Goal: Task Accomplishment & Management: Manage account settings

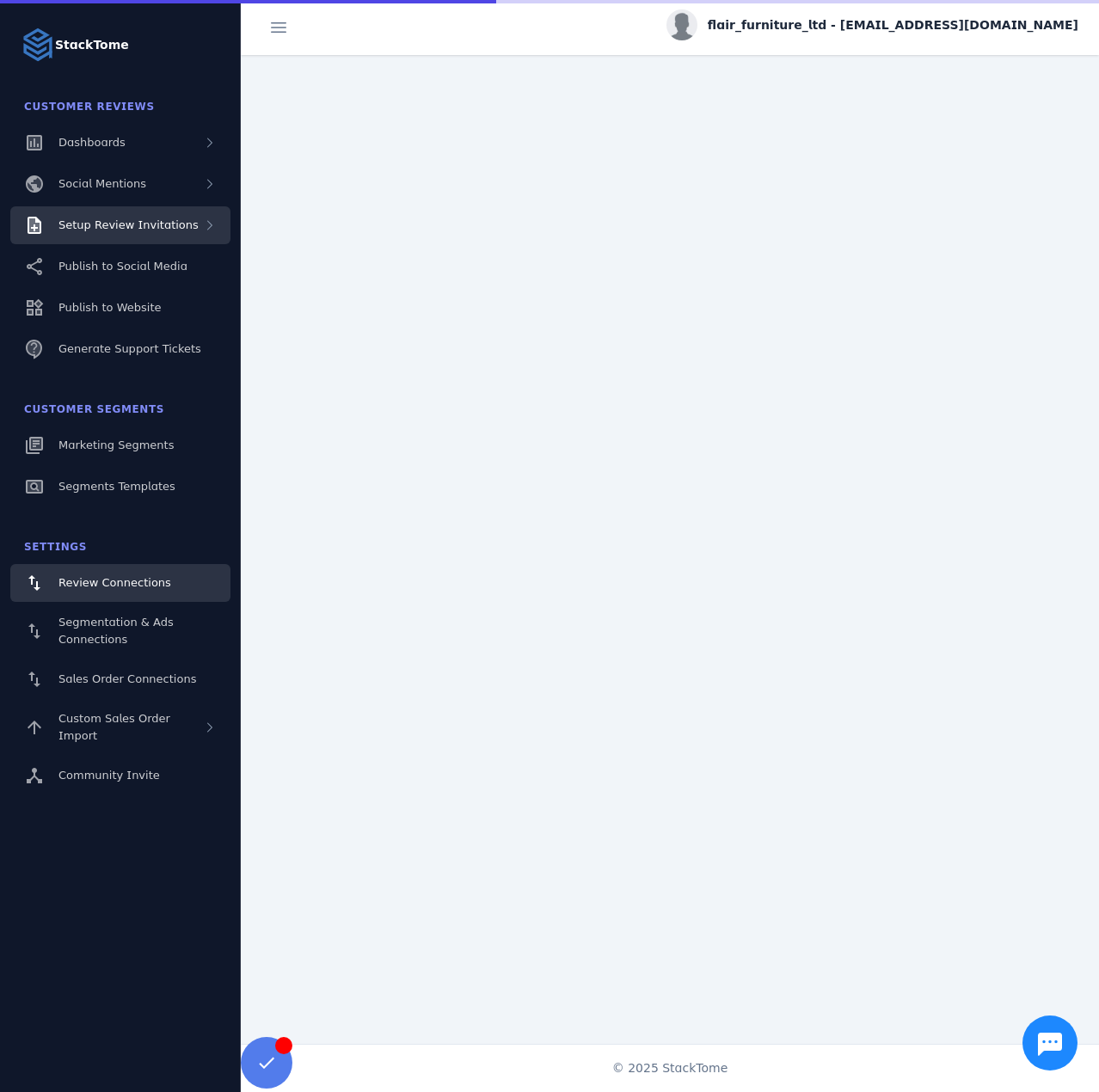
click at [145, 238] on div "Setup Review Invitations" at bounding box center [120, 226] width 220 height 38
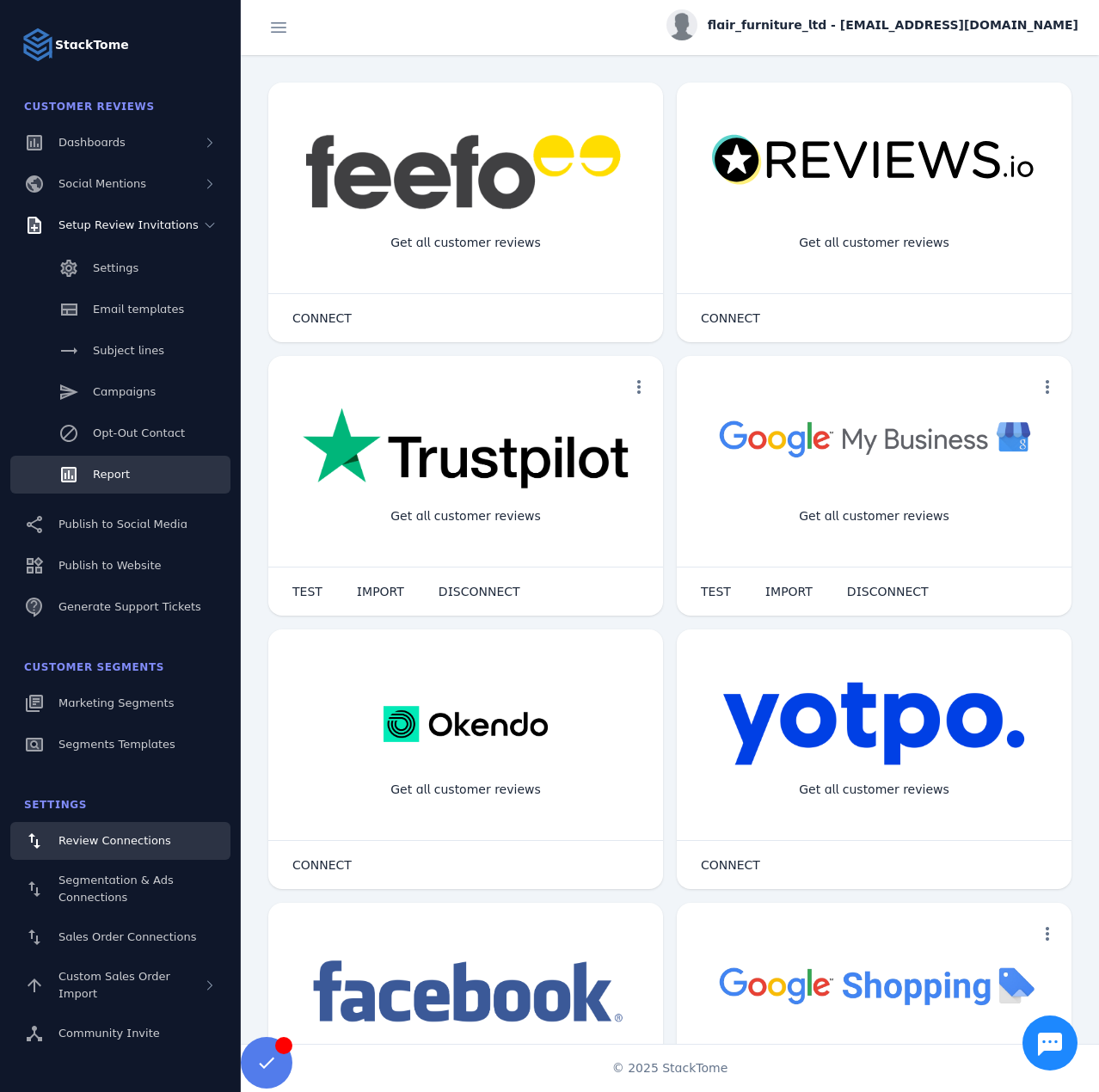
click at [140, 469] on link "Report" at bounding box center [120, 475] width 220 height 38
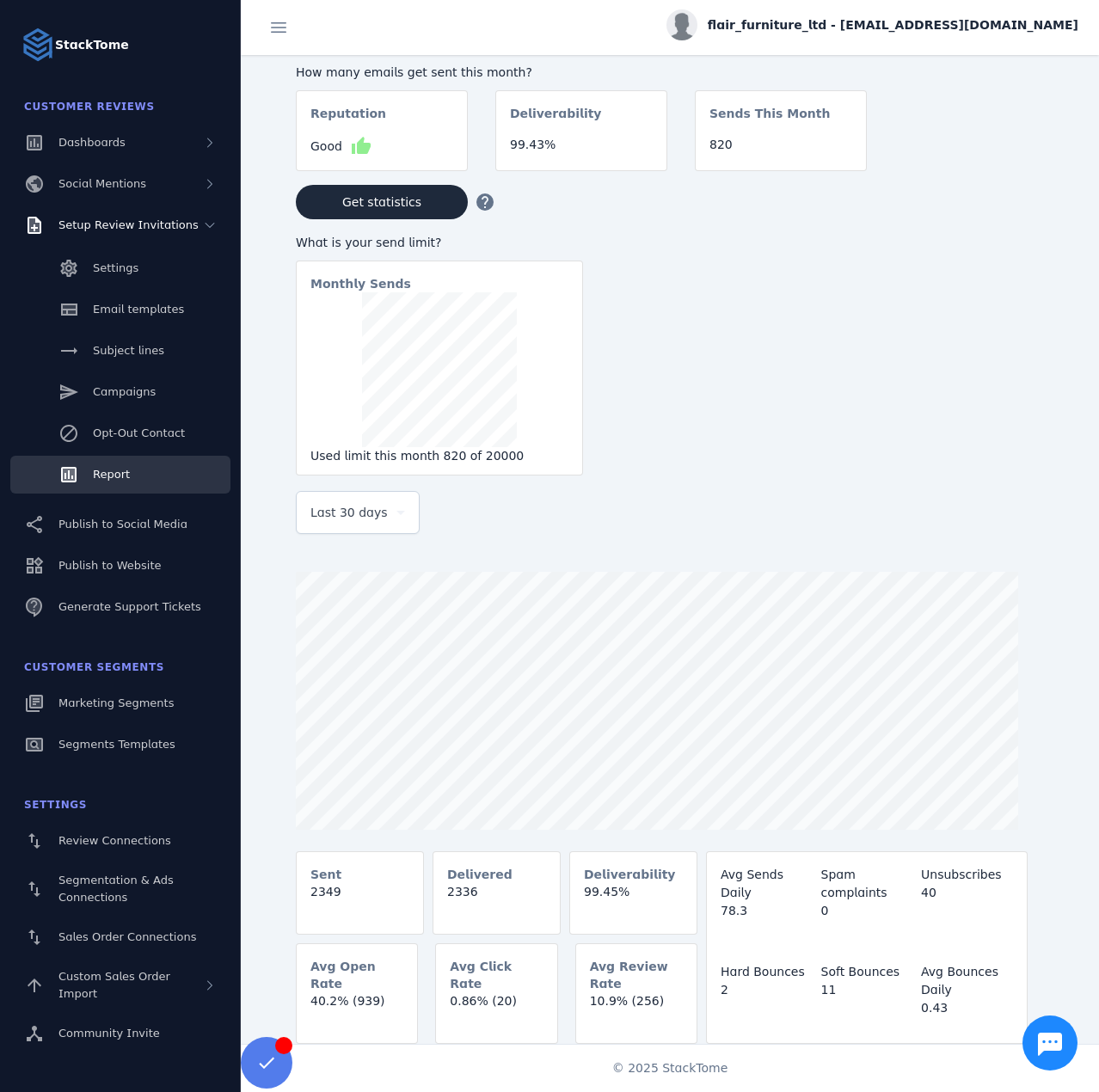
click at [325, 508] on span "Last 30 days" at bounding box center [349, 512] width 77 height 21
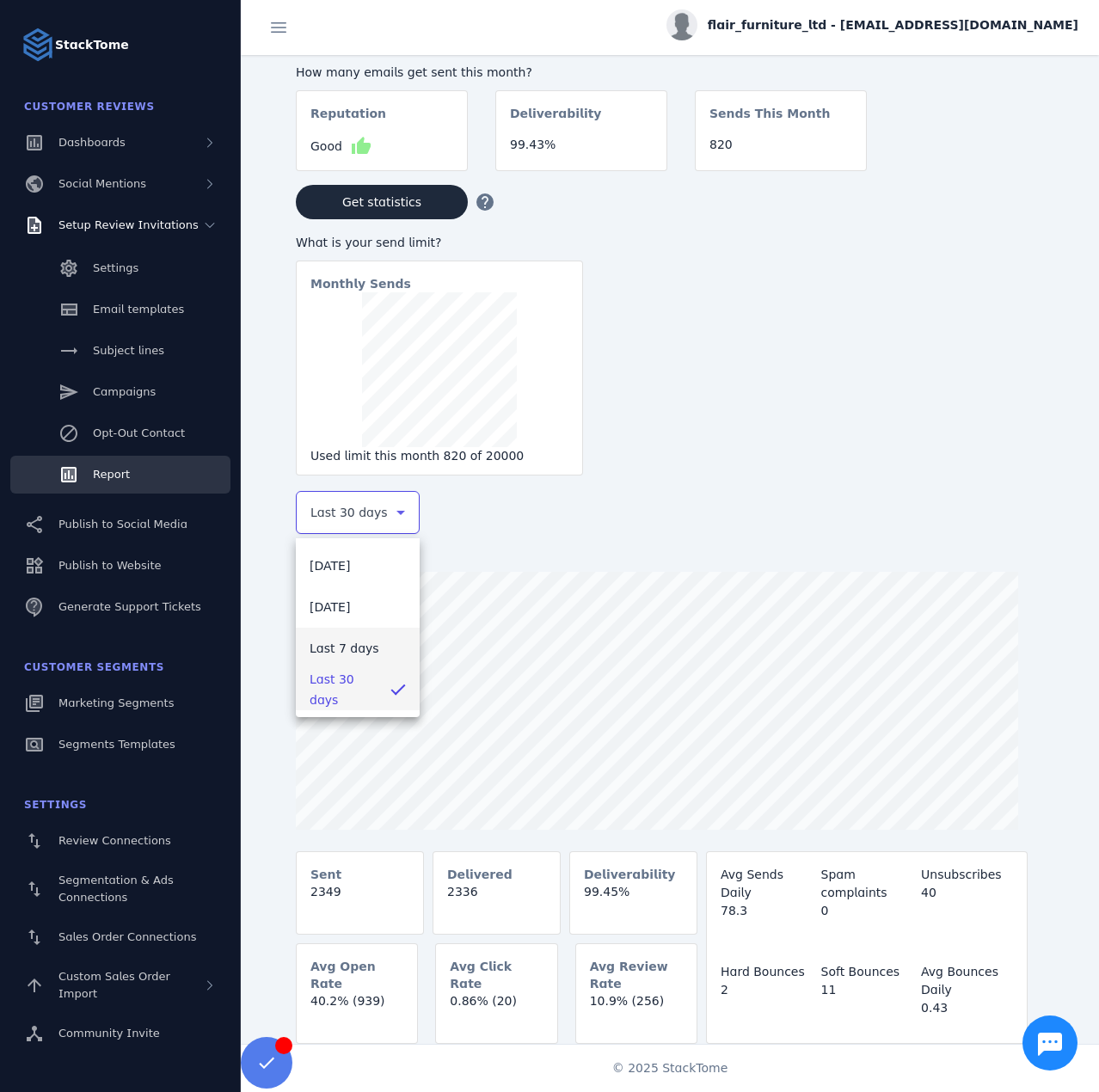
click at [358, 654] on span "Last 7 days" at bounding box center [344, 648] width 70 height 21
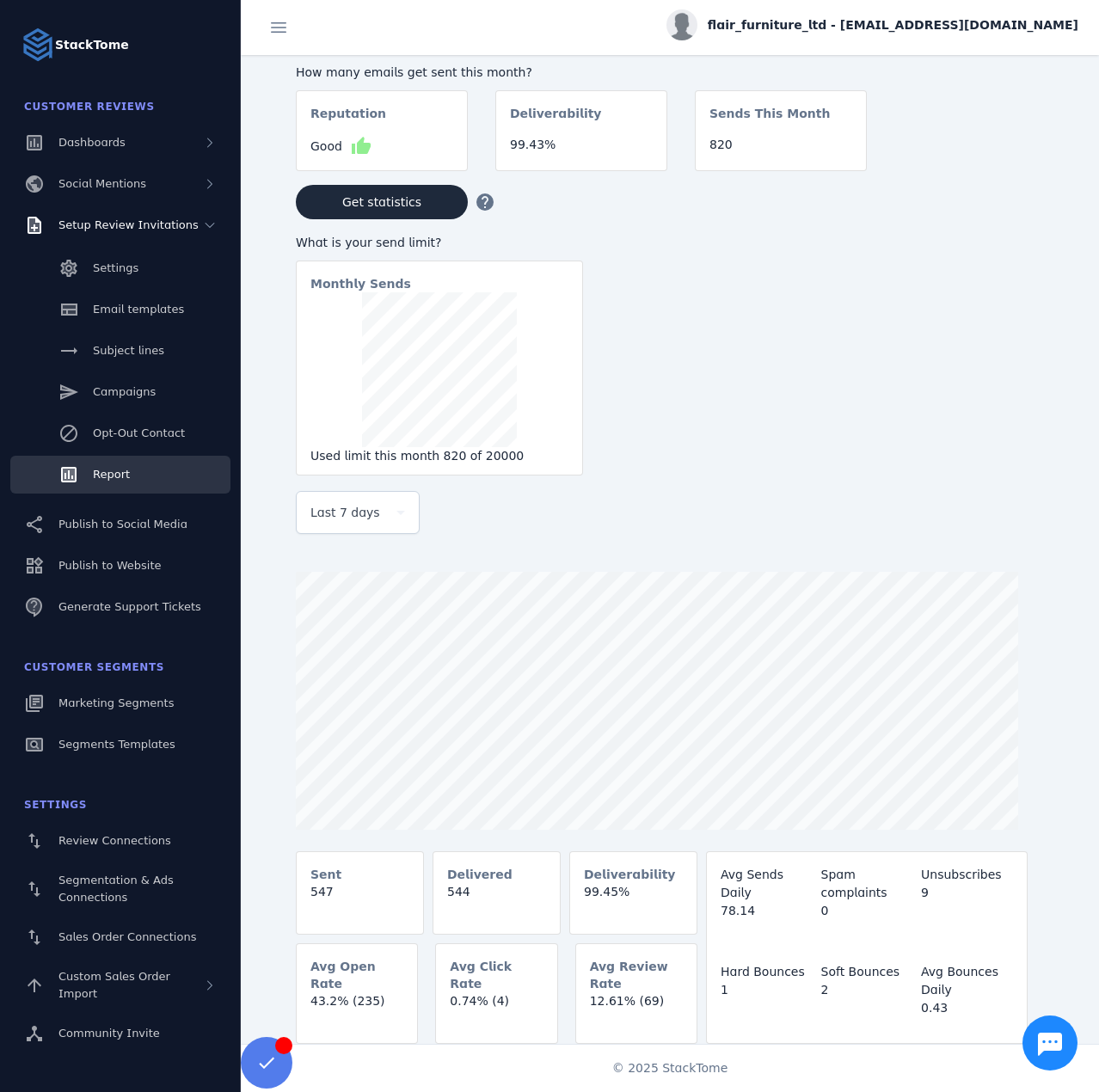
click at [940, 32] on span "flair_furniture_ltd - [EMAIL_ADDRESS][DOMAIN_NAME]" at bounding box center [892, 25] width 371 height 18
click at [994, 172] on button "Sign out" at bounding box center [1017, 166] width 124 height 42
